Goal: Navigation & Orientation: Find specific page/section

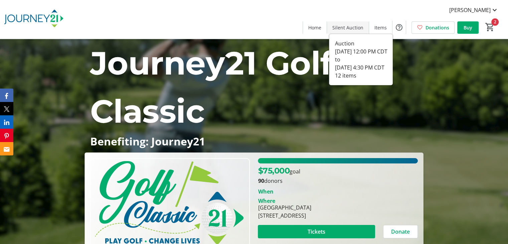
click at [349, 30] on span "Silent Auction" at bounding box center [348, 27] width 31 height 7
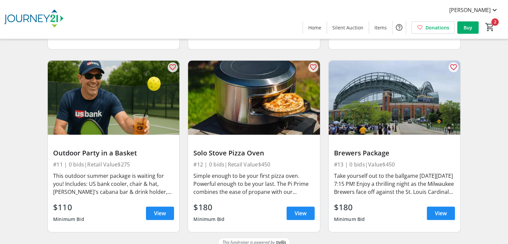
scroll to position [4, 0]
